Goal: Navigation & Orientation: Find specific page/section

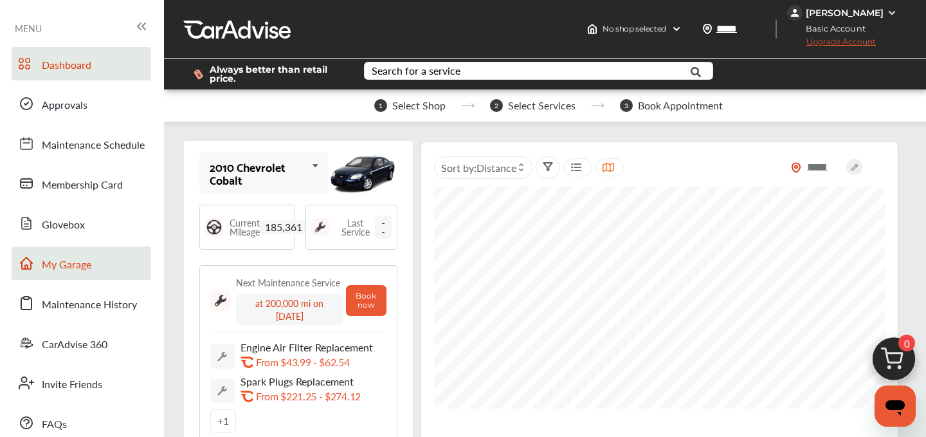
scroll to position [138, 0]
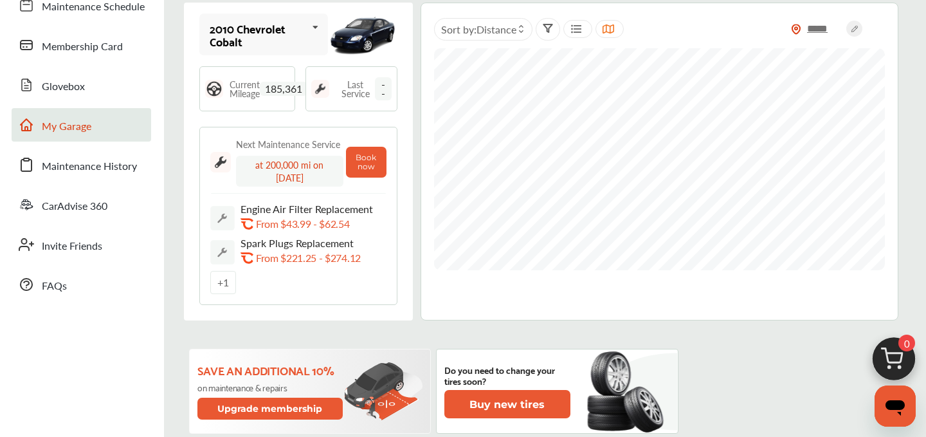
click at [77, 123] on span "My Garage" at bounding box center [67, 126] width 50 height 17
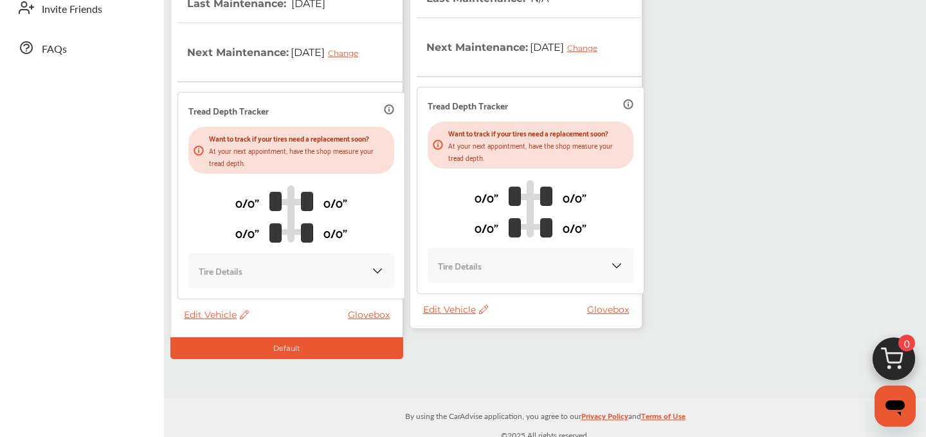
scroll to position [385, 0]
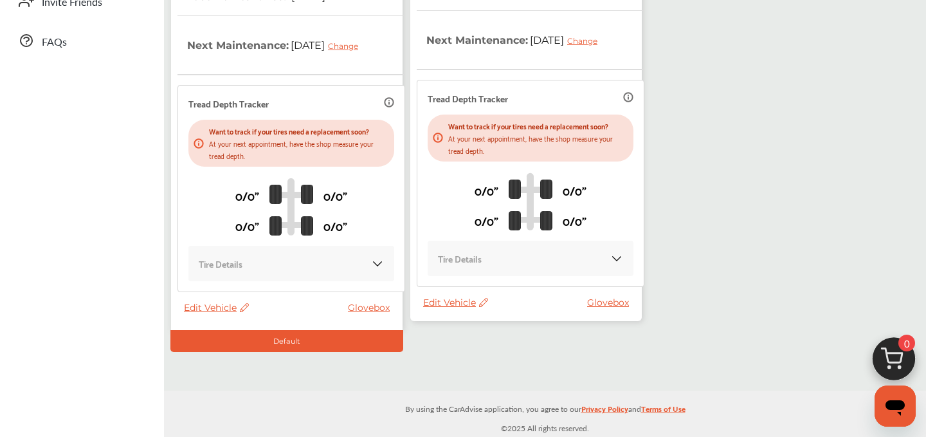
click at [441, 304] on span "Edit Vehicle" at bounding box center [455, 302] width 65 height 12
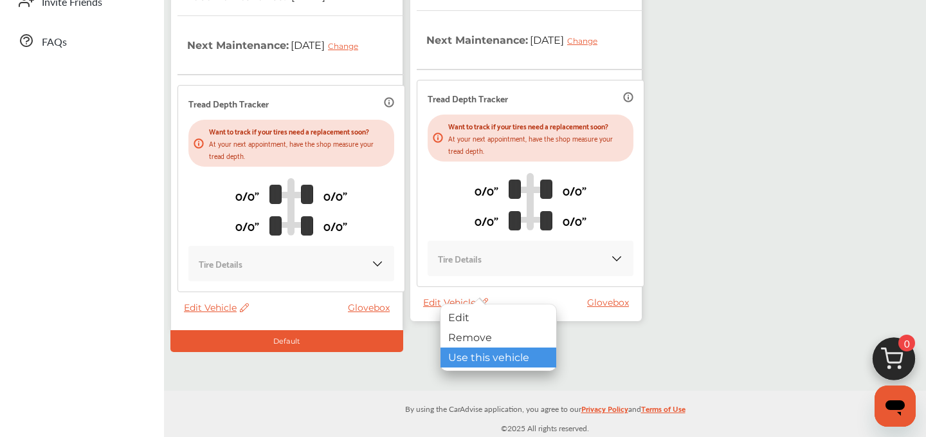
click at [473, 364] on div "Use this vehicle" at bounding box center [499, 357] width 116 height 20
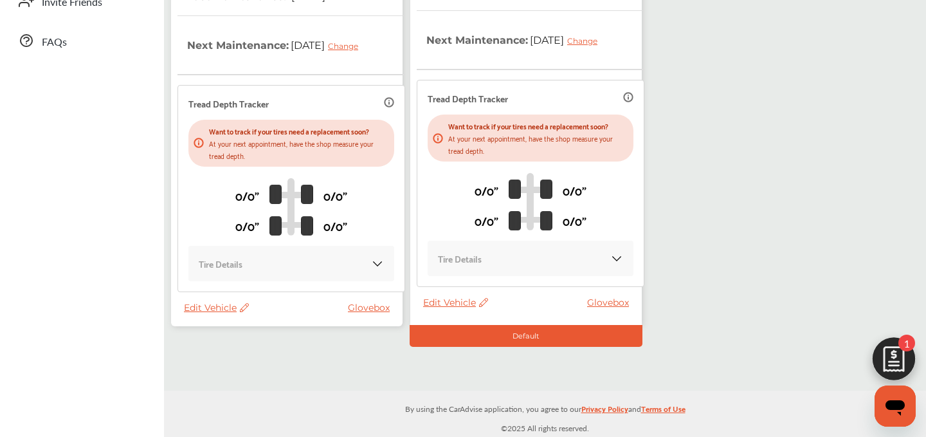
scroll to position [191, 0]
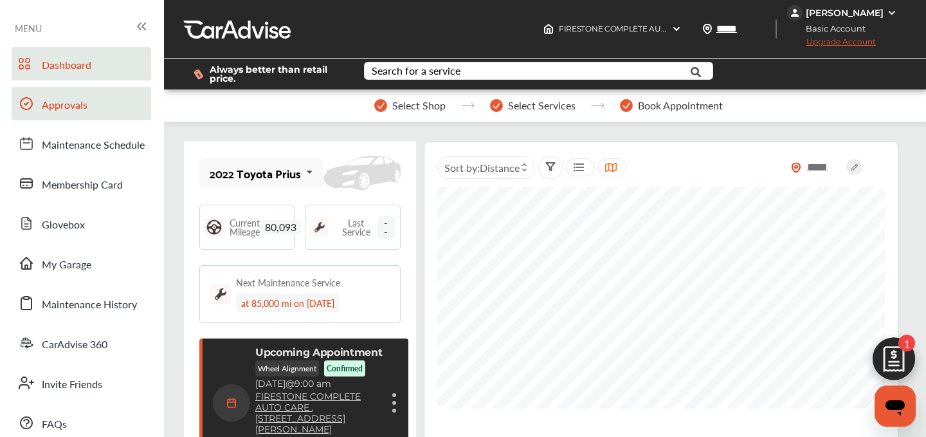
click at [57, 109] on span "Approvals" at bounding box center [65, 105] width 46 height 17
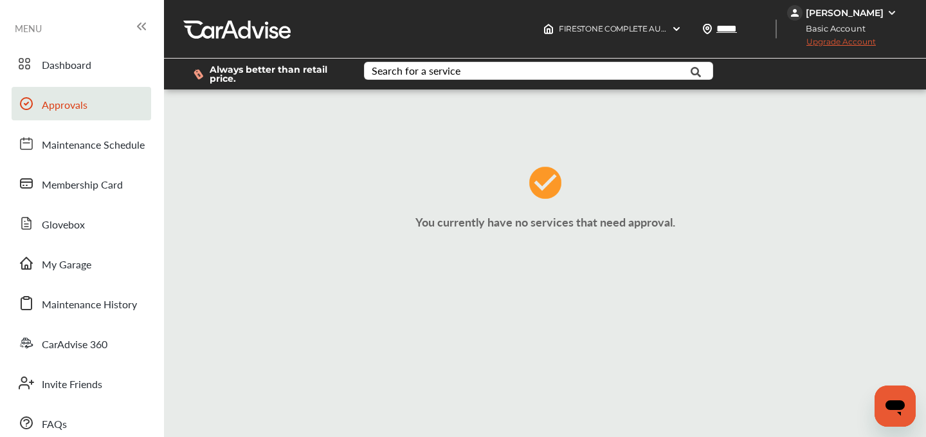
click at [68, 111] on span "Approvals" at bounding box center [65, 105] width 46 height 17
click at [72, 264] on span "My Garage" at bounding box center [67, 265] width 50 height 17
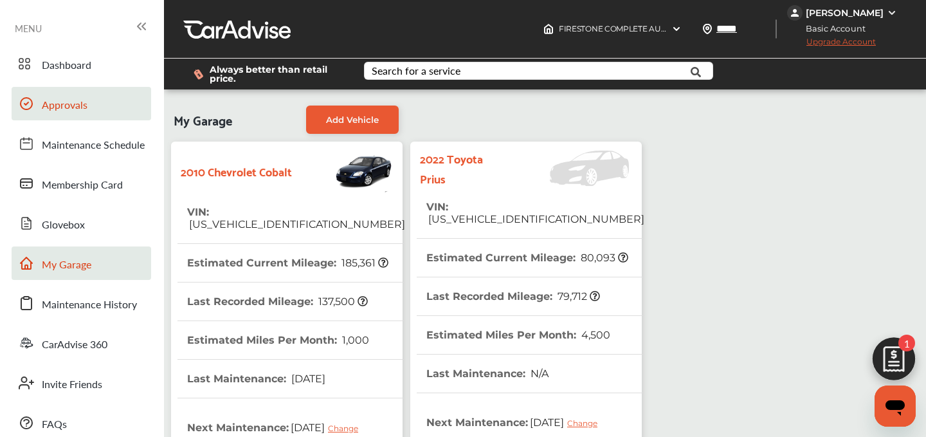
click at [87, 107] on link "Approvals" at bounding box center [82, 103] width 140 height 33
